Goal: Use online tool/utility: Utilize a website feature to perform a specific function

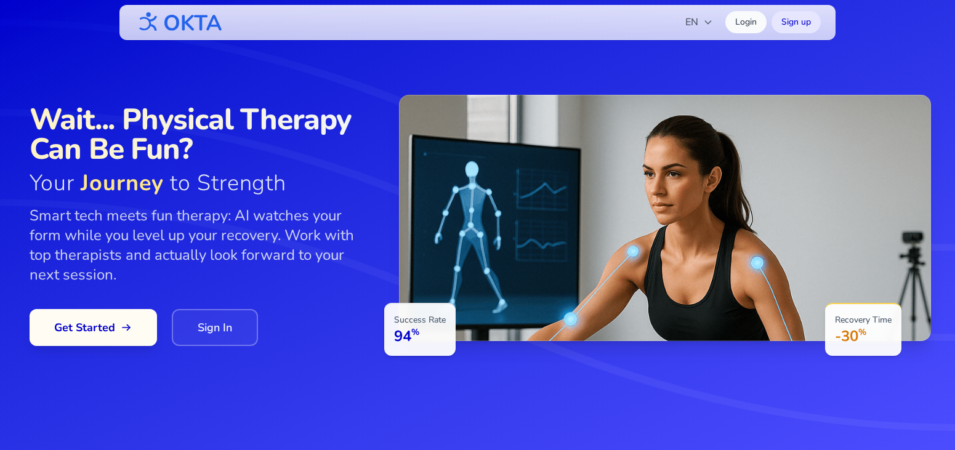
click at [95, 321] on span "Get Started" at bounding box center [93, 327] width 78 height 17
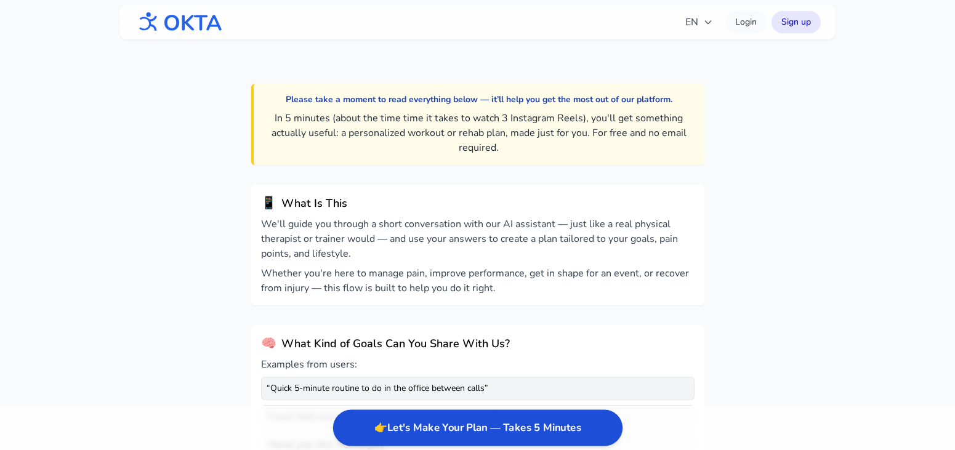
click at [528, 436] on button "👉 Let's Make Your Plan — Takes 5 Minutes" at bounding box center [476, 428] width 289 height 36
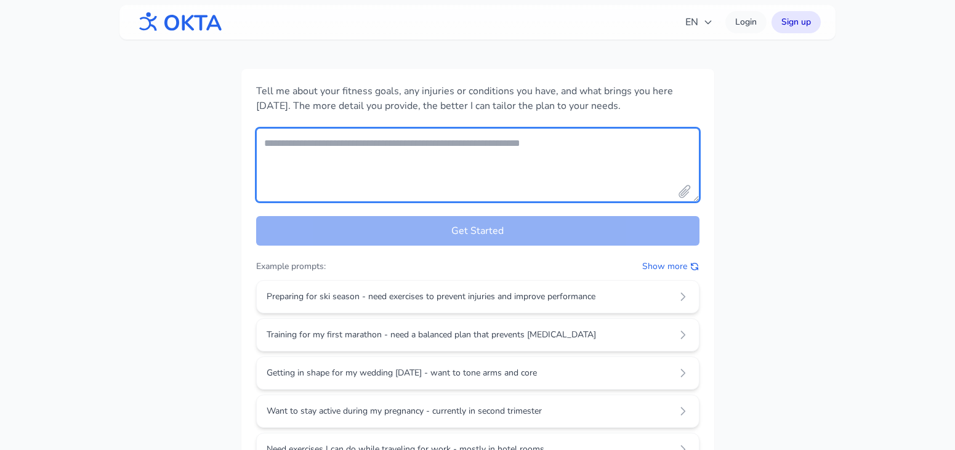
click at [459, 134] on textarea "Your fitness goals and conditions" at bounding box center [477, 165] width 443 height 74
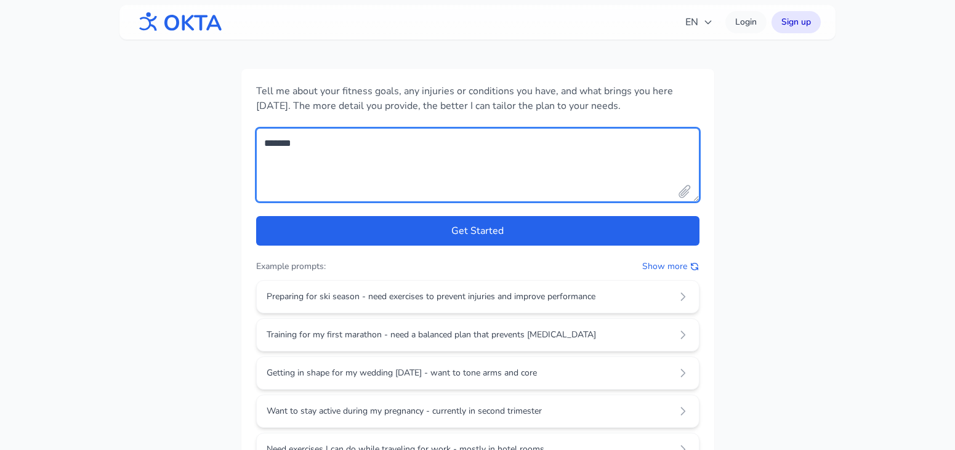
type textarea "*******"
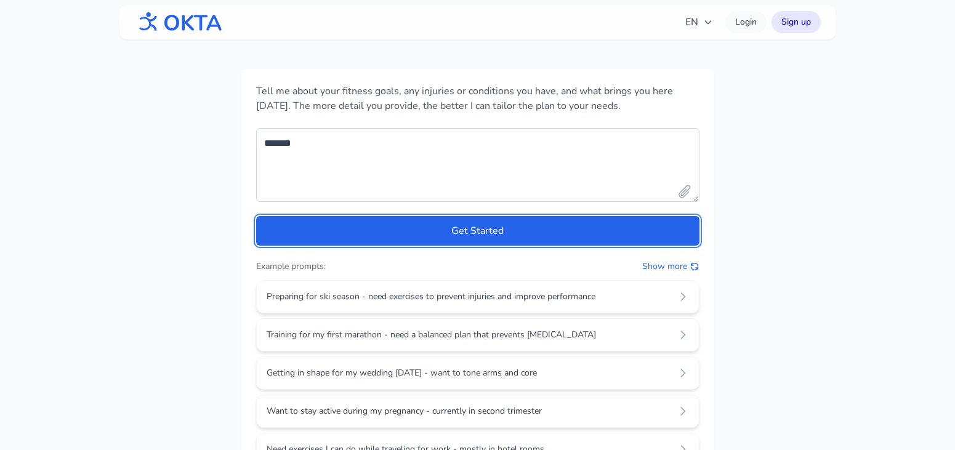
click at [256, 216] on button "Get Started" at bounding box center [477, 231] width 443 height 30
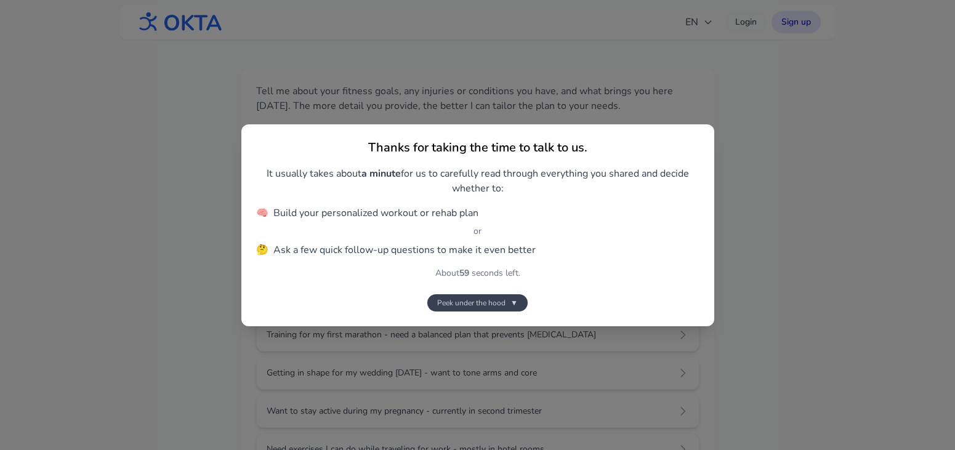
click at [485, 304] on span "Peek under the hood" at bounding box center [471, 303] width 68 height 10
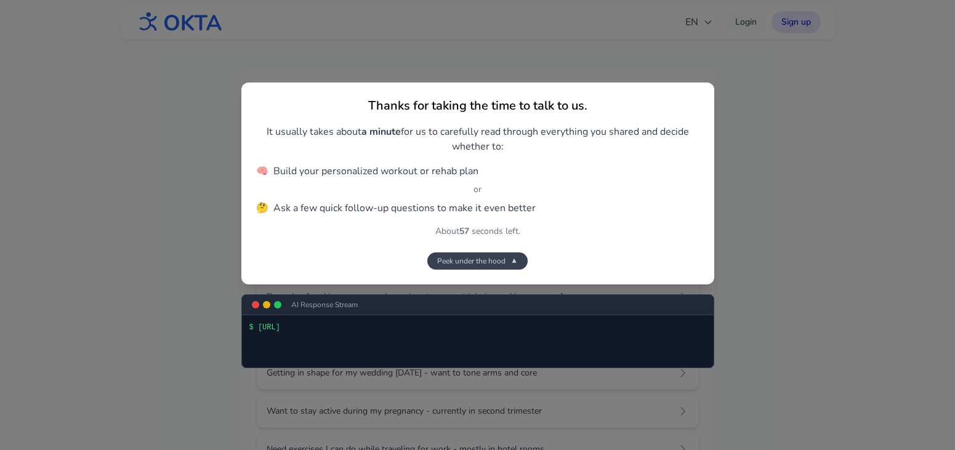
click at [498, 268] on button "Peek under the hood ▼" at bounding box center [477, 260] width 100 height 17
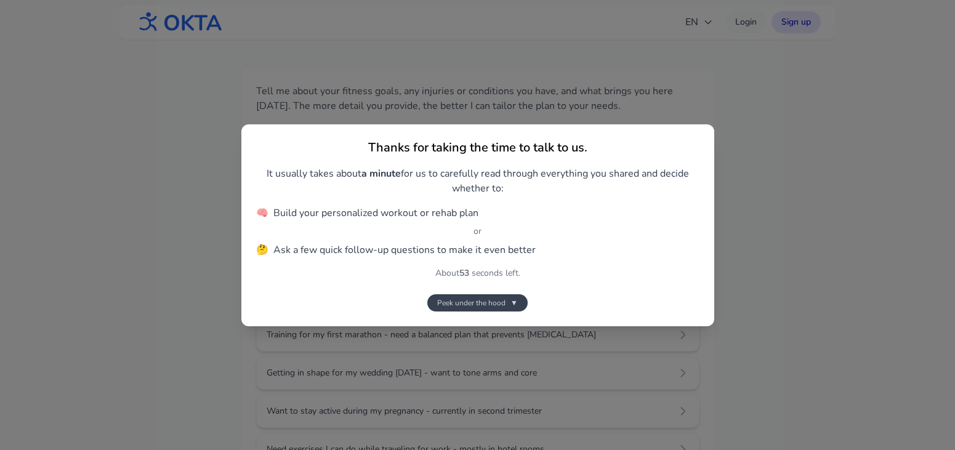
click at [480, 304] on span "Peek under the hood" at bounding box center [471, 303] width 68 height 10
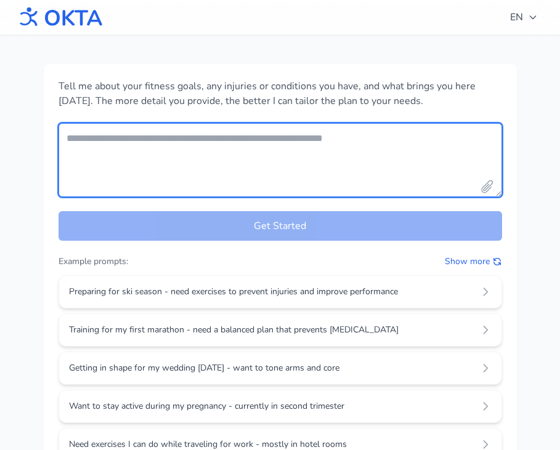
click at [329, 137] on textarea "Your fitness goals and conditions" at bounding box center [279, 160] width 443 height 74
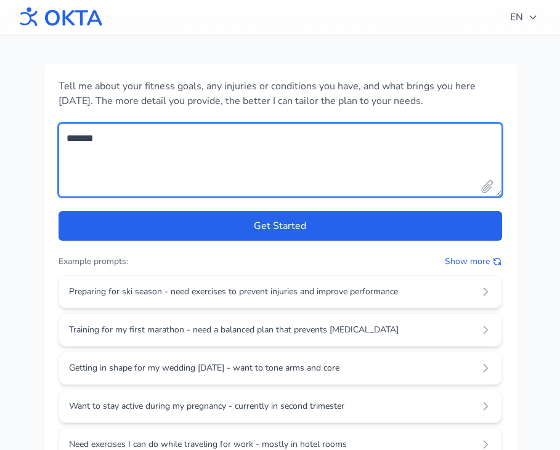
type textarea "*******"
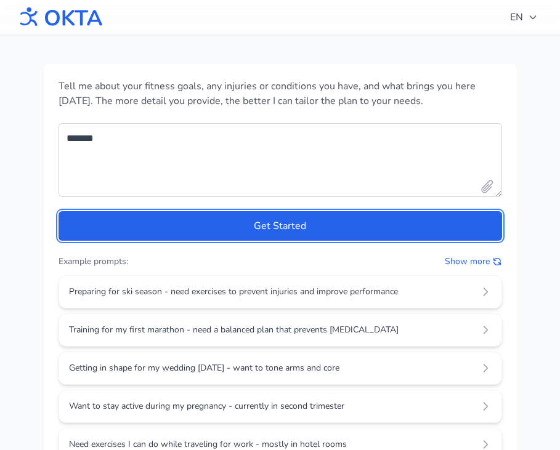
click at [58, 211] on button "Get Started" at bounding box center [279, 226] width 443 height 30
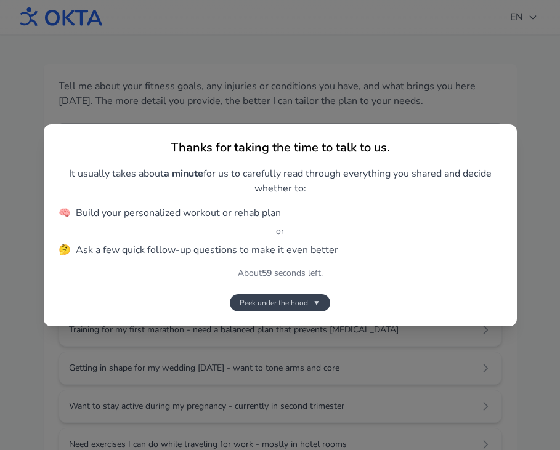
click at [313, 301] on span "▼" at bounding box center [316, 303] width 7 height 10
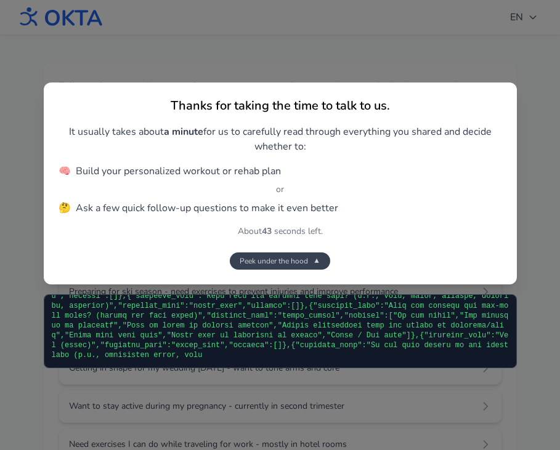
scroll to position [221, 0]
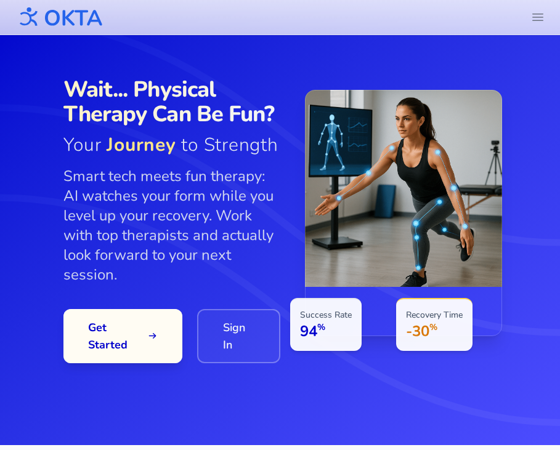
click at [132, 315] on span at bounding box center [122, 335] width 121 height 55
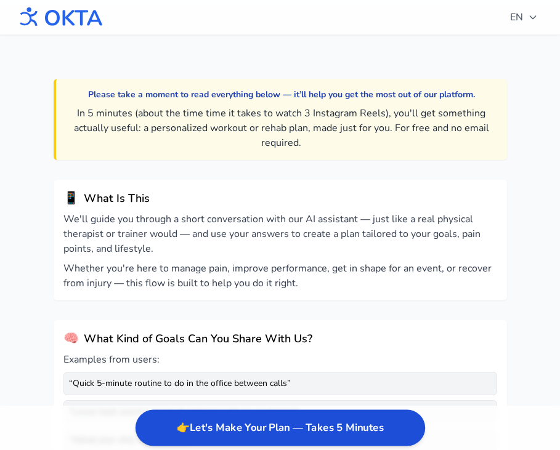
click at [235, 430] on button "👉 Let's Make Your Plan — Takes 5 Minutes" at bounding box center [279, 428] width 289 height 36
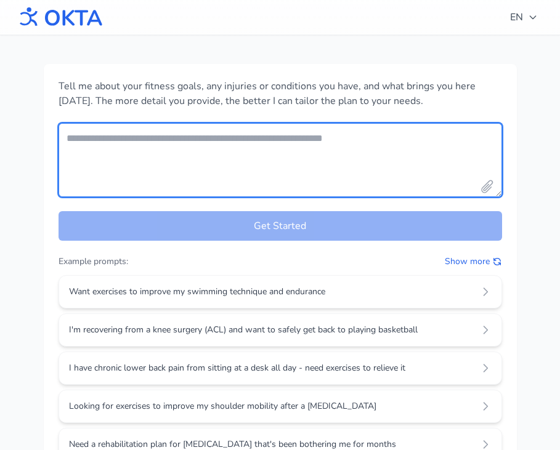
click at [196, 151] on textarea "Your fitness goals and conditions" at bounding box center [279, 160] width 443 height 74
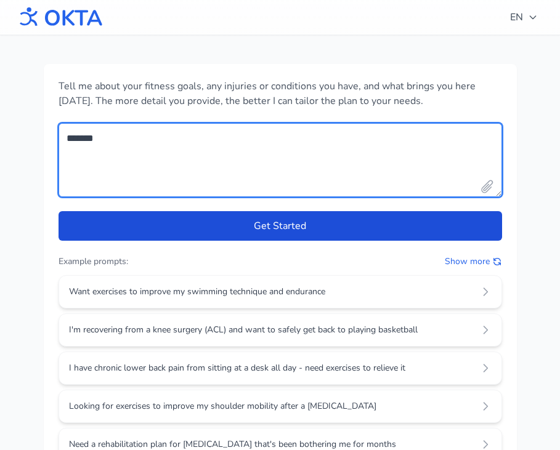
type textarea "*******"
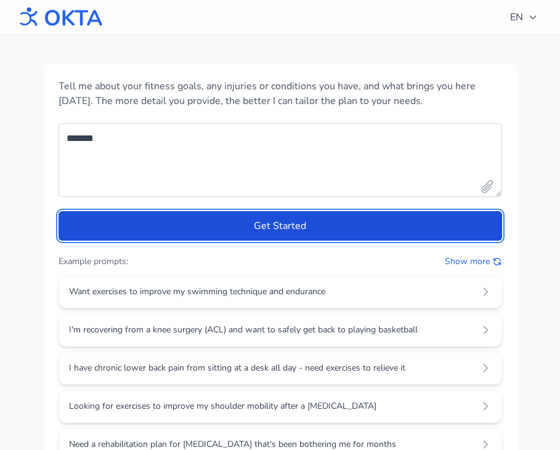
click at [310, 223] on button "Get Started" at bounding box center [279, 226] width 443 height 30
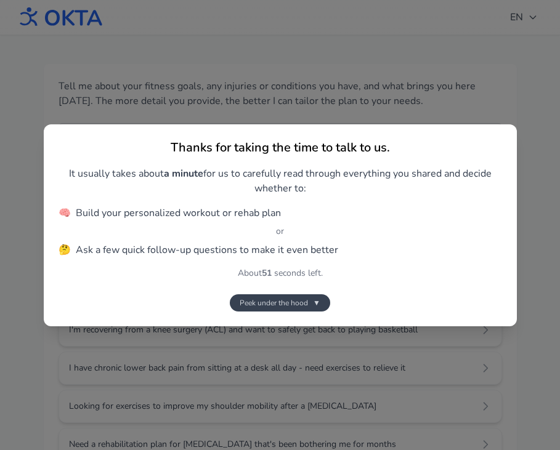
click at [292, 302] on span "Peek under the hood" at bounding box center [273, 303] width 68 height 10
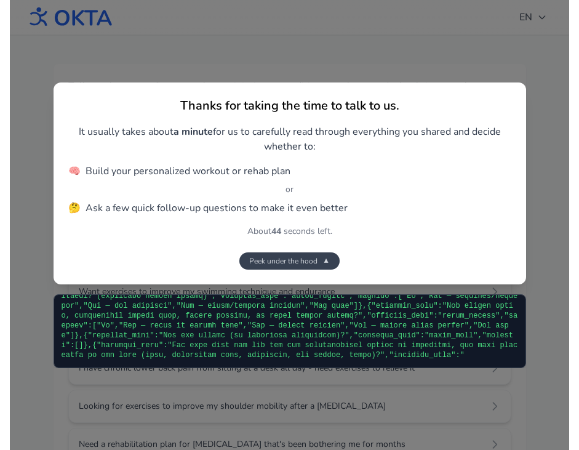
scroll to position [191, 0]
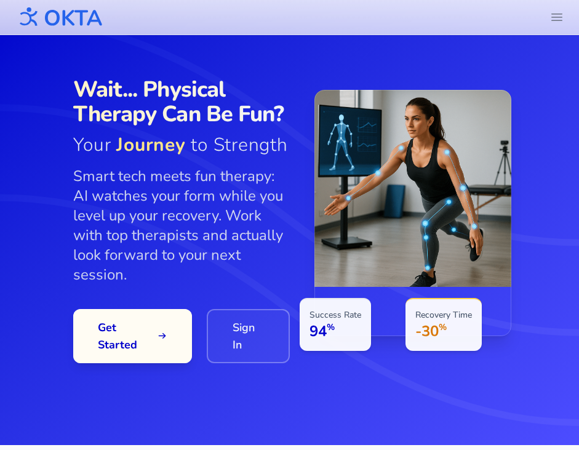
click at [138, 320] on span "Get Started" at bounding box center [133, 336] width 70 height 34
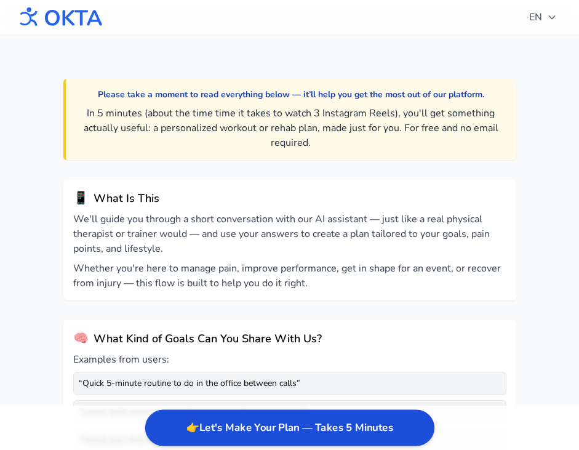
click at [246, 426] on button "👉 Let's Make Your Plan — Takes 5 Minutes" at bounding box center [289, 428] width 289 height 36
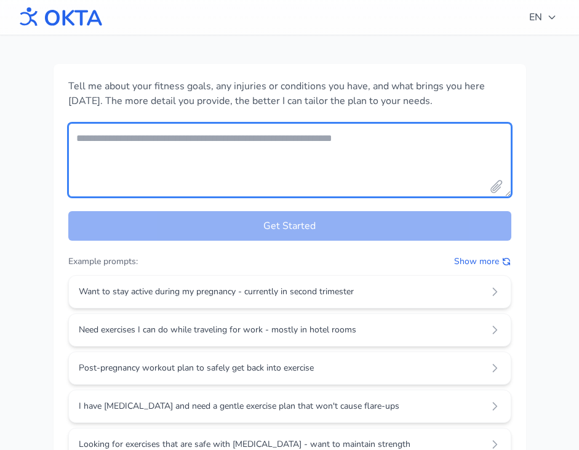
click at [243, 151] on textarea "Your fitness goals and conditions" at bounding box center [289, 160] width 443 height 74
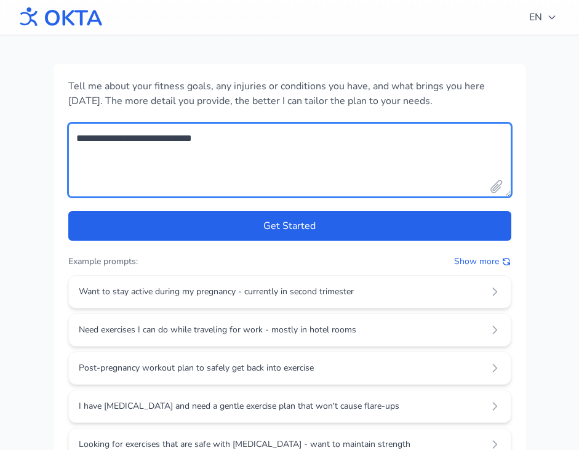
type textarea "**********"
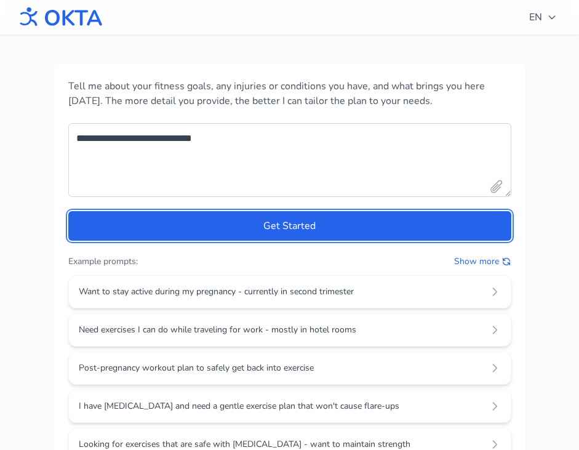
click at [68, 211] on button "Get Started" at bounding box center [289, 226] width 443 height 30
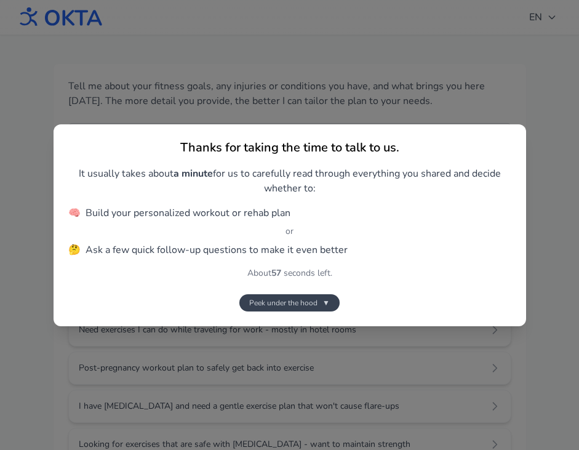
click at [331, 308] on button "Peek under the hood ▼" at bounding box center [289, 302] width 100 height 17
